Goal: Information Seeking & Learning: Learn about a topic

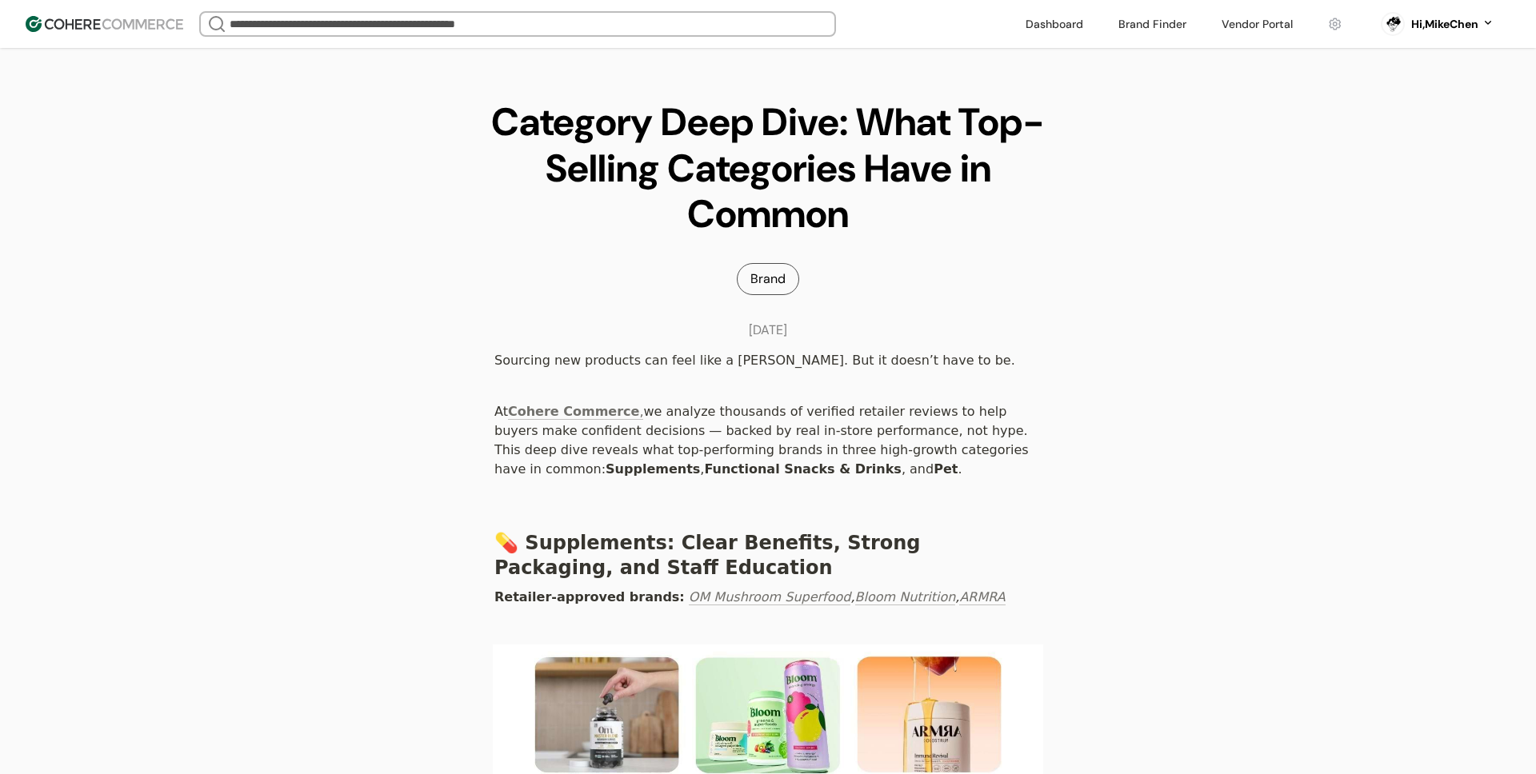
scroll to position [285, 0]
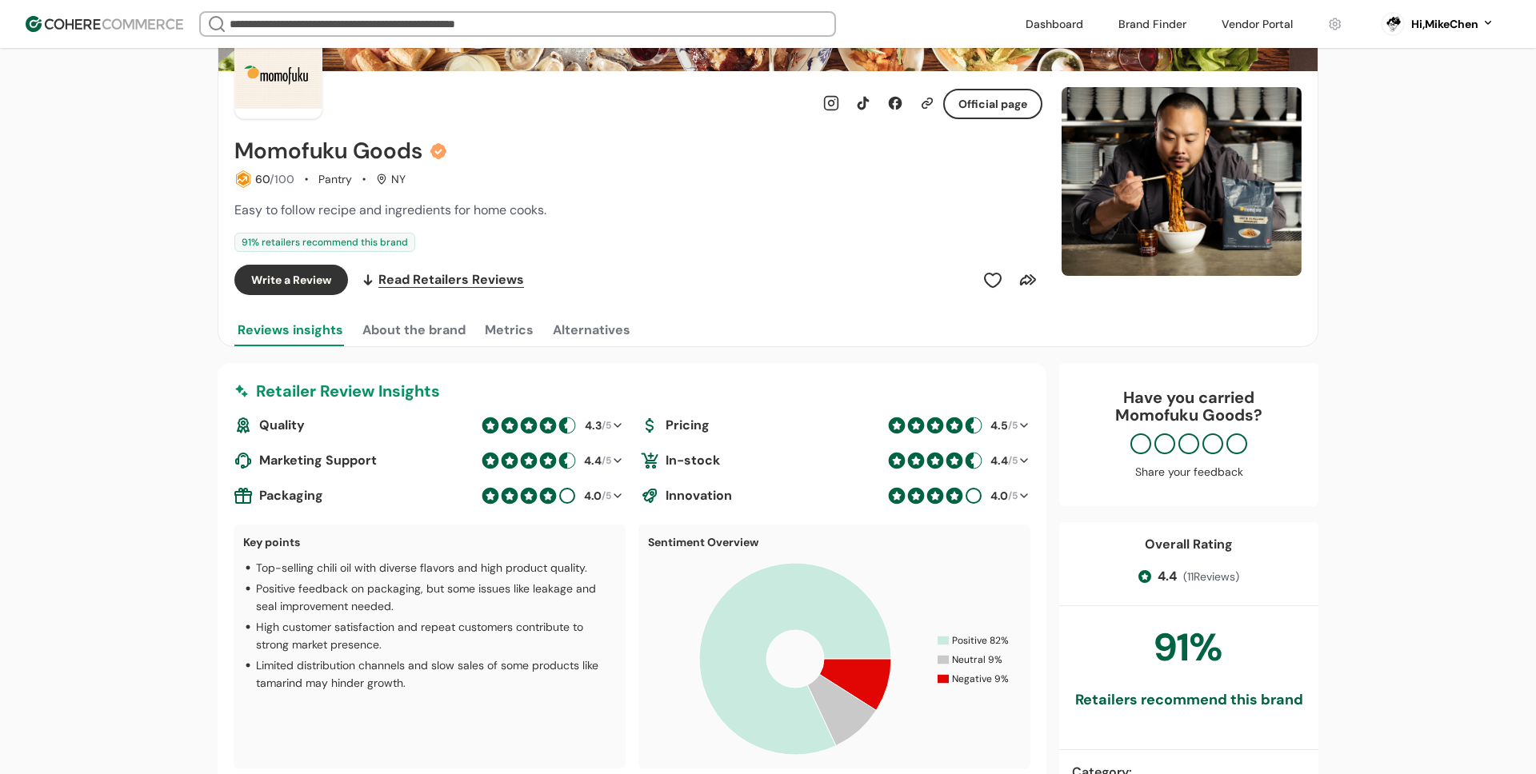
scroll to position [62, 0]
